Goal: Information Seeking & Learning: Understand process/instructions

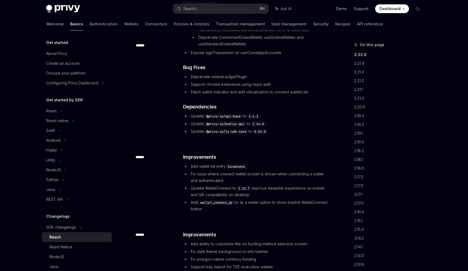
scroll to position [108, 0]
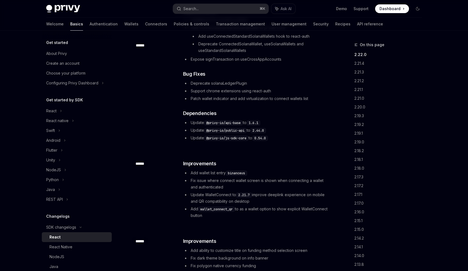
click at [253, 89] on li "Support chrome extensions using react-auth" at bounding box center [256, 91] width 146 height 7
click at [237, 79] on div "​ Improvements Updated UI for several screens Add ConnectedStandardSolanaWallet…" at bounding box center [256, 74] width 146 height 134
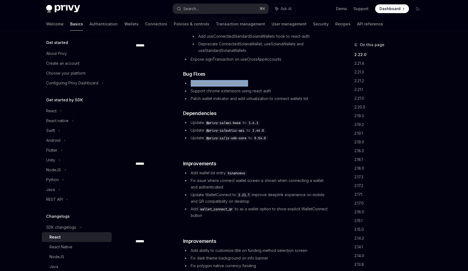
click at [237, 79] on div "​ Improvements Updated UI for several screens Add ConnectedStandardSolanaWallet…" at bounding box center [256, 74] width 146 height 134
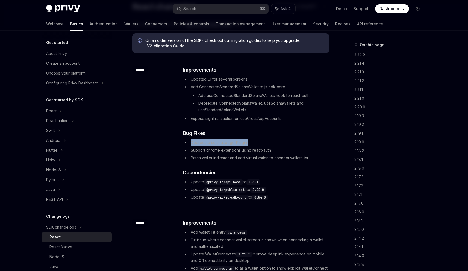
scroll to position [41, 0]
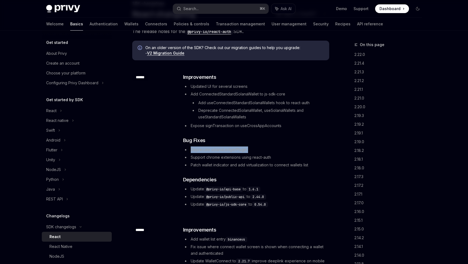
type textarea "*"
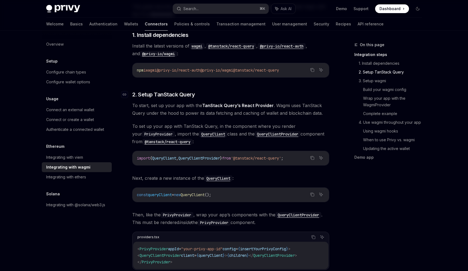
scroll to position [201, 0]
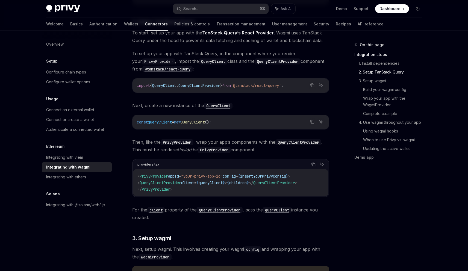
click at [159, 175] on span "PrivyProvider" at bounding box center [154, 176] width 28 height 5
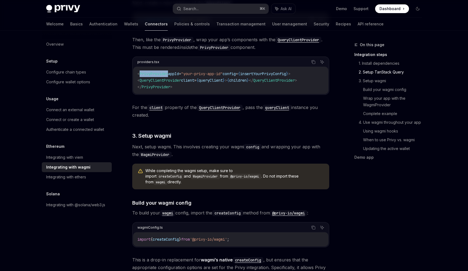
scroll to position [304, 0]
click at [190, 169] on span "While completing the wagmi setup, make sure to import createConfig and WagmiPro…" at bounding box center [234, 176] width 178 height 17
click at [184, 173] on code "createConfig" at bounding box center [169, 175] width 27 height 5
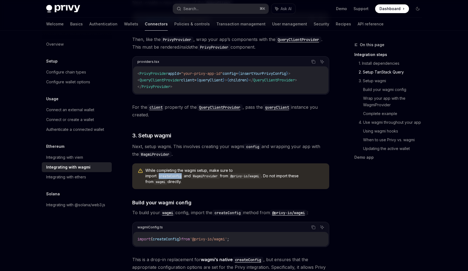
copy code "createConfig"
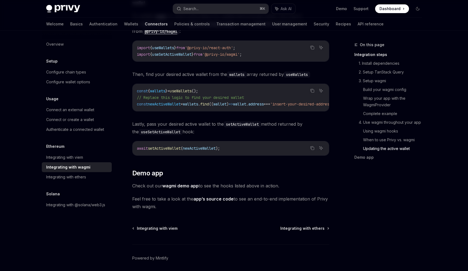
scroll to position [1537, 0]
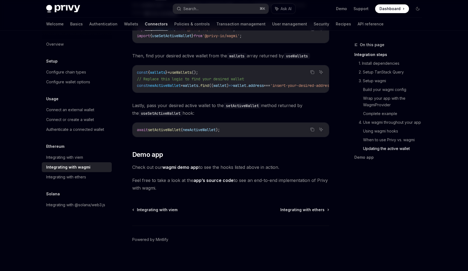
click at [296, 221] on div "Integrating with viem Integrating with ethers Powered by [PERSON_NAME]" at bounding box center [230, 240] width 197 height 66
click at [264, 150] on h2 "​ Demo app" at bounding box center [230, 154] width 197 height 9
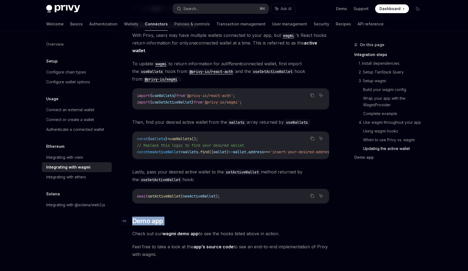
scroll to position [1459, 0]
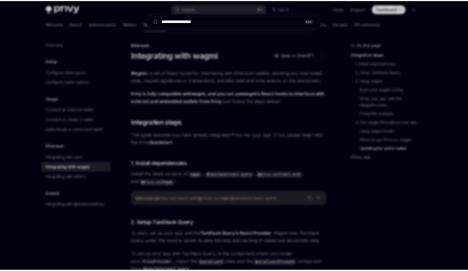
scroll to position [1459, 0]
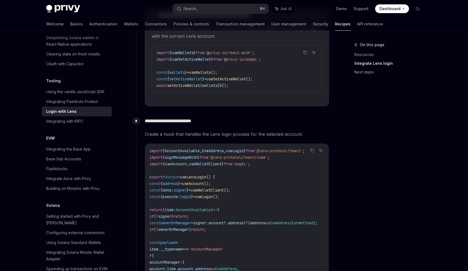
scroll to position [803, 0]
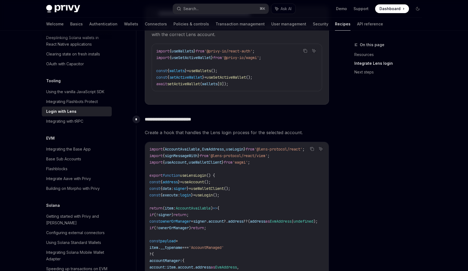
type textarea "*"
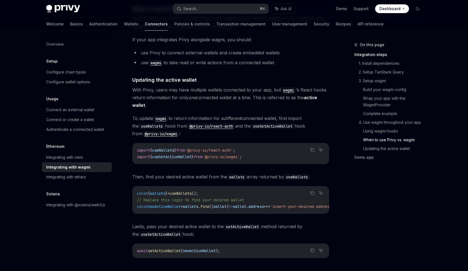
scroll to position [1415, 0]
